Goal: Feedback & Contribution: Contribute content

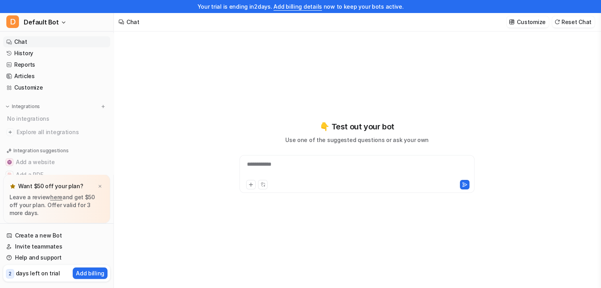
type textarea "**********"
click at [41, 44] on link "Chat" at bounding box center [56, 41] width 107 height 11
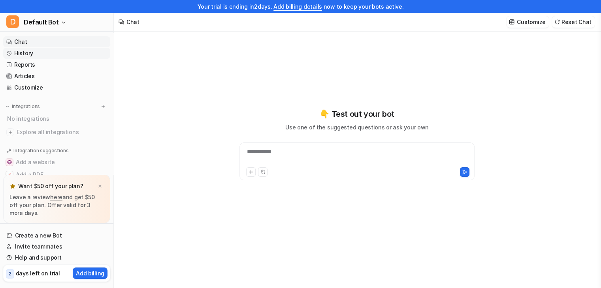
click at [43, 55] on link "History" at bounding box center [56, 53] width 107 height 11
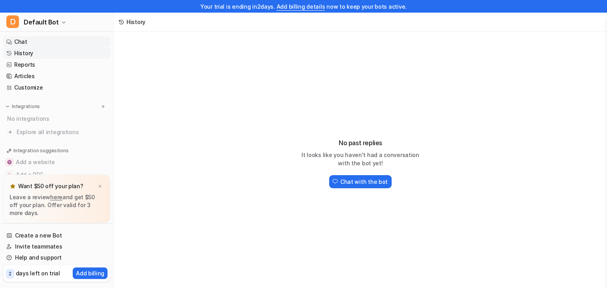
click at [38, 43] on link "Chat" at bounding box center [56, 41] width 107 height 11
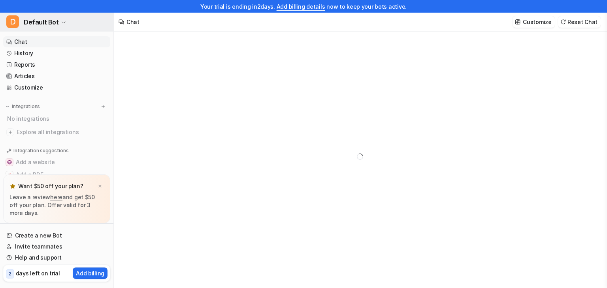
click at [61, 23] on icon "button" at bounding box center [63, 22] width 5 height 5
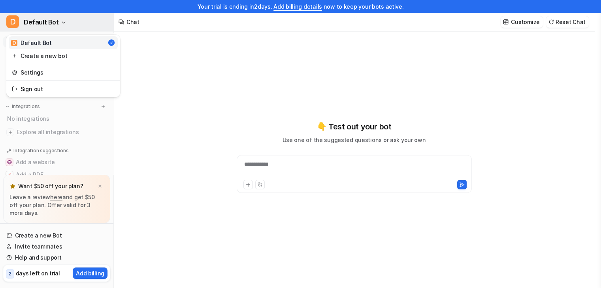
click at [61, 23] on icon "button" at bounding box center [63, 22] width 5 height 5
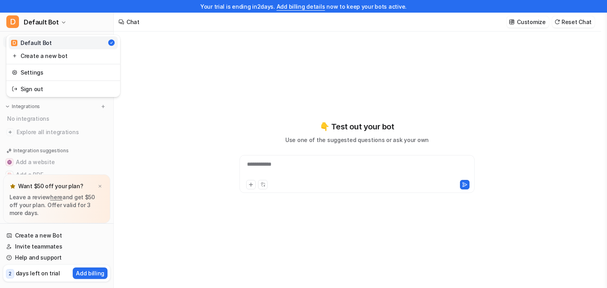
click at [275, 162] on div "**********" at bounding box center [300, 144] width 601 height 288
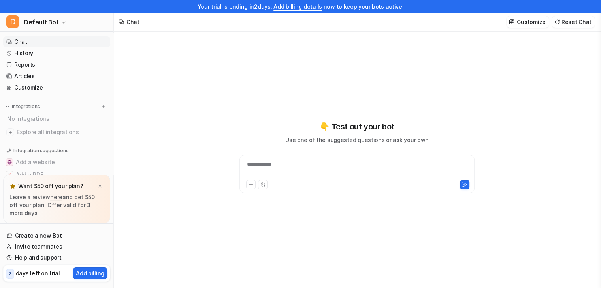
click at [285, 165] on div "**********" at bounding box center [356, 169] width 231 height 18
click at [33, 57] on link "History" at bounding box center [56, 53] width 107 height 11
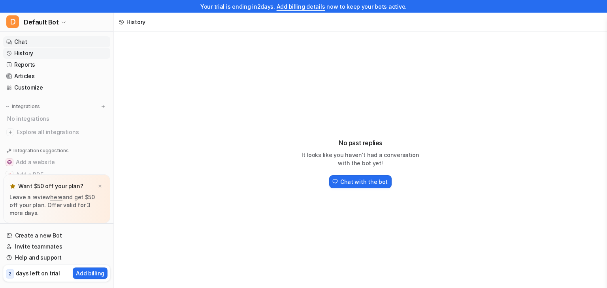
click at [46, 44] on link "Chat" at bounding box center [56, 41] width 107 height 11
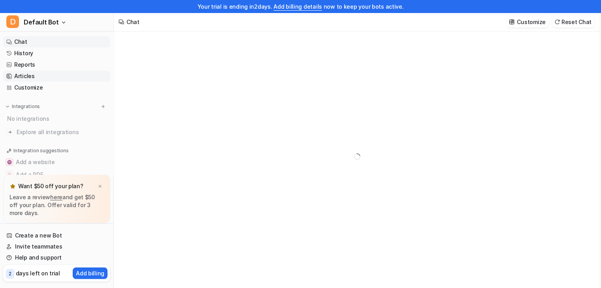
click at [38, 77] on link "Articles" at bounding box center [56, 76] width 107 height 11
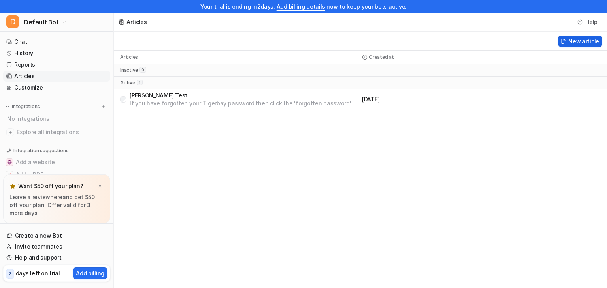
click at [573, 40] on button "New article" at bounding box center [580, 41] width 44 height 11
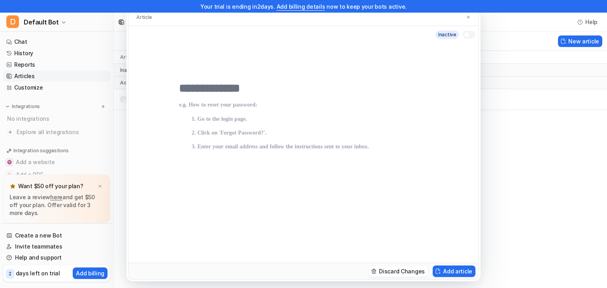
click at [294, 113] on p at bounding box center [303, 174] width 249 height 145
click at [241, 92] on input "text" at bounding box center [303, 88] width 249 height 14
click at [468, 18] on img at bounding box center [468, 17] width 5 height 5
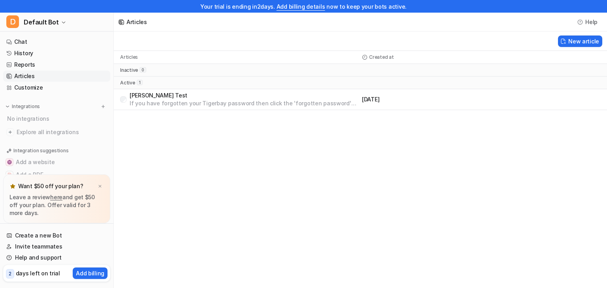
click at [49, 80] on link "Articles" at bounding box center [56, 76] width 107 height 11
click at [162, 94] on p "[PERSON_NAME] Test" at bounding box center [244, 96] width 229 height 8
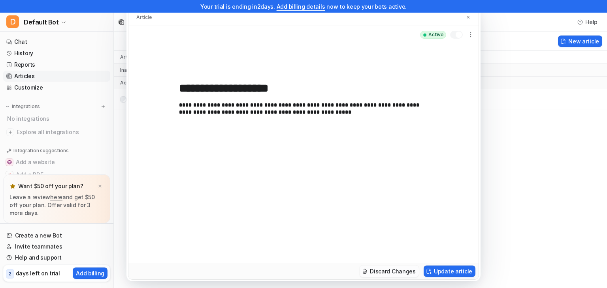
click at [390, 270] on button "Discard Changes" at bounding box center [389, 271] width 59 height 11
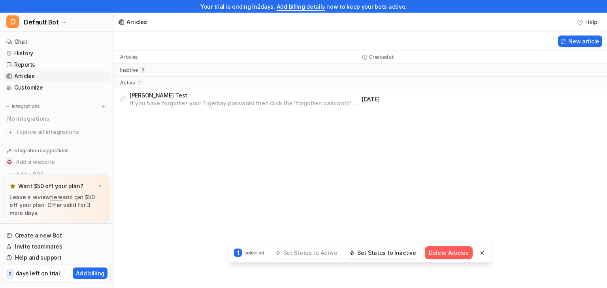
click at [439, 255] on button "Delete Articles" at bounding box center [449, 253] width 48 height 13
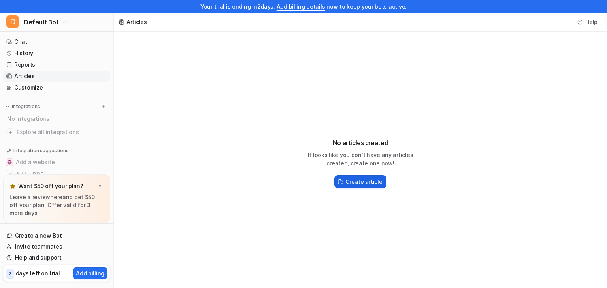
click at [352, 184] on h2 "Create article" at bounding box center [363, 182] width 37 height 8
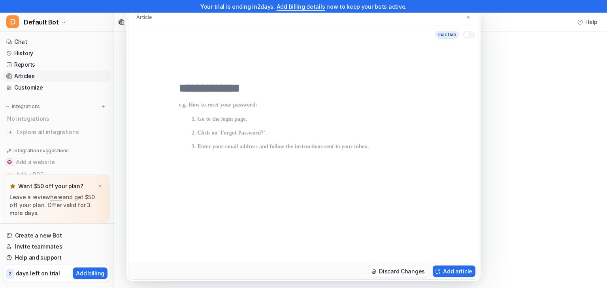
click at [100, 188] on div "Article inactive Discard Changes Add article" at bounding box center [303, 144] width 607 height 288
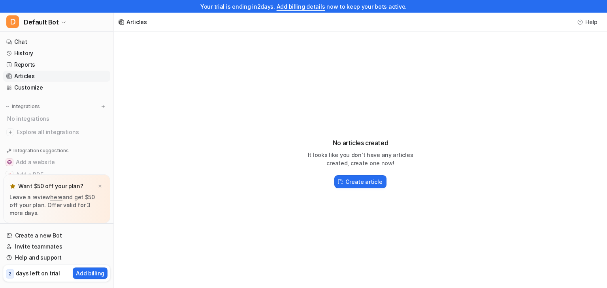
click at [100, 188] on img at bounding box center [100, 186] width 5 height 5
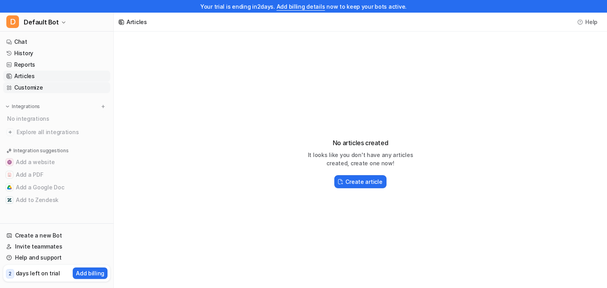
click at [53, 91] on link "Customize" at bounding box center [56, 87] width 107 height 11
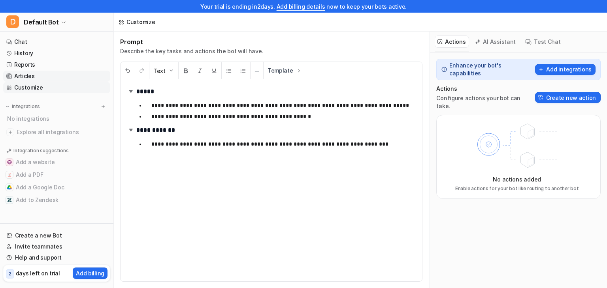
click at [45, 76] on link "Articles" at bounding box center [56, 76] width 107 height 11
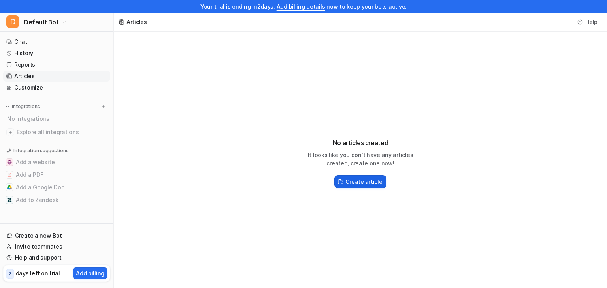
click at [356, 182] on h2 "Create article" at bounding box center [363, 182] width 37 height 8
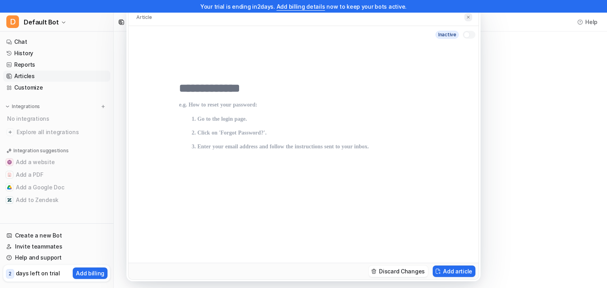
click at [470, 18] on img at bounding box center [468, 17] width 5 height 5
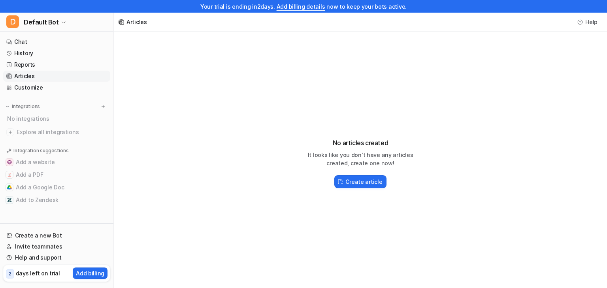
click at [542, 74] on div "No articles created It looks like you don't have any articles created, create o…" at bounding box center [360, 160] width 493 height 257
